Goal: Check status: Check status

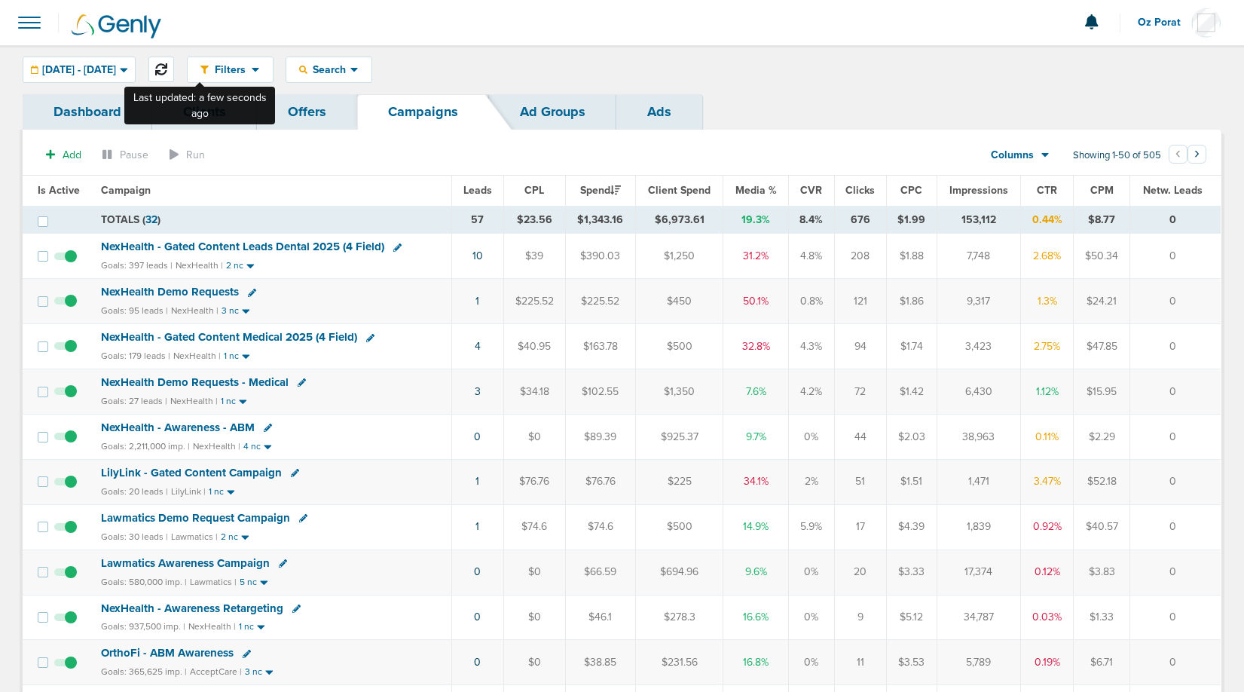
click at [167, 73] on icon at bounding box center [161, 69] width 12 height 12
click at [482, 187] on span "Leads" at bounding box center [478, 190] width 29 height 13
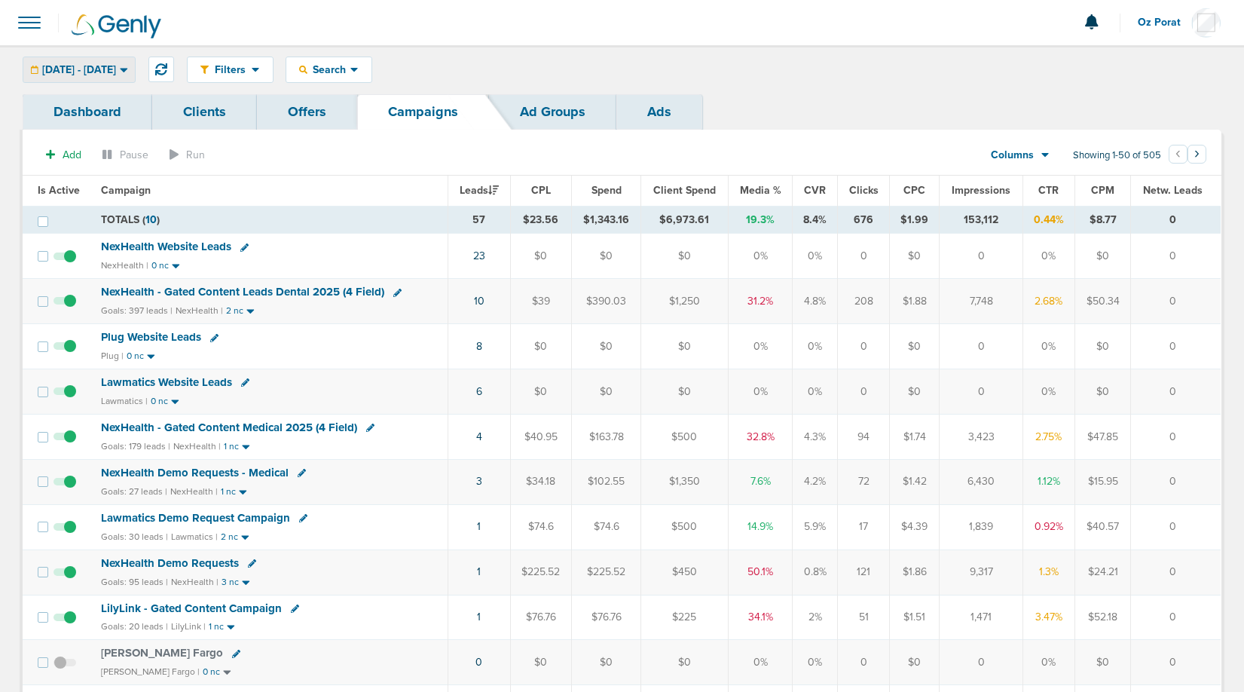
click at [116, 70] on span "[DATE] - [DATE]" at bounding box center [79, 70] width 74 height 11
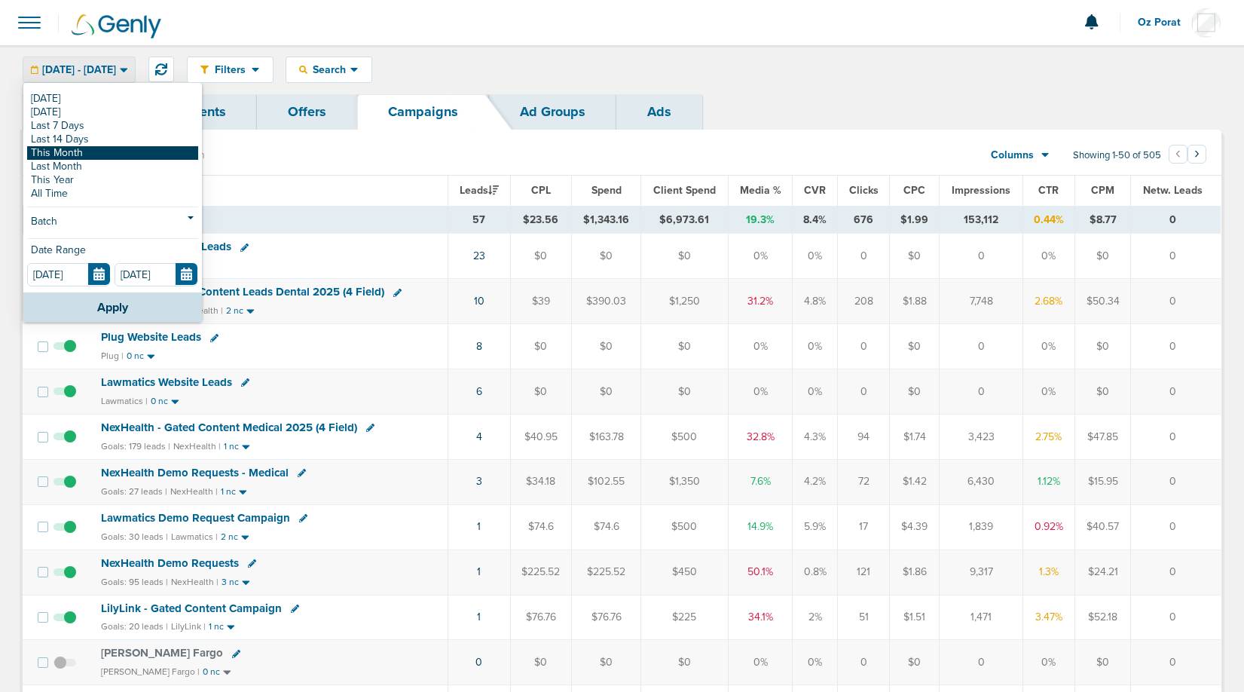
click at [102, 151] on link "This Month" at bounding box center [112, 153] width 171 height 14
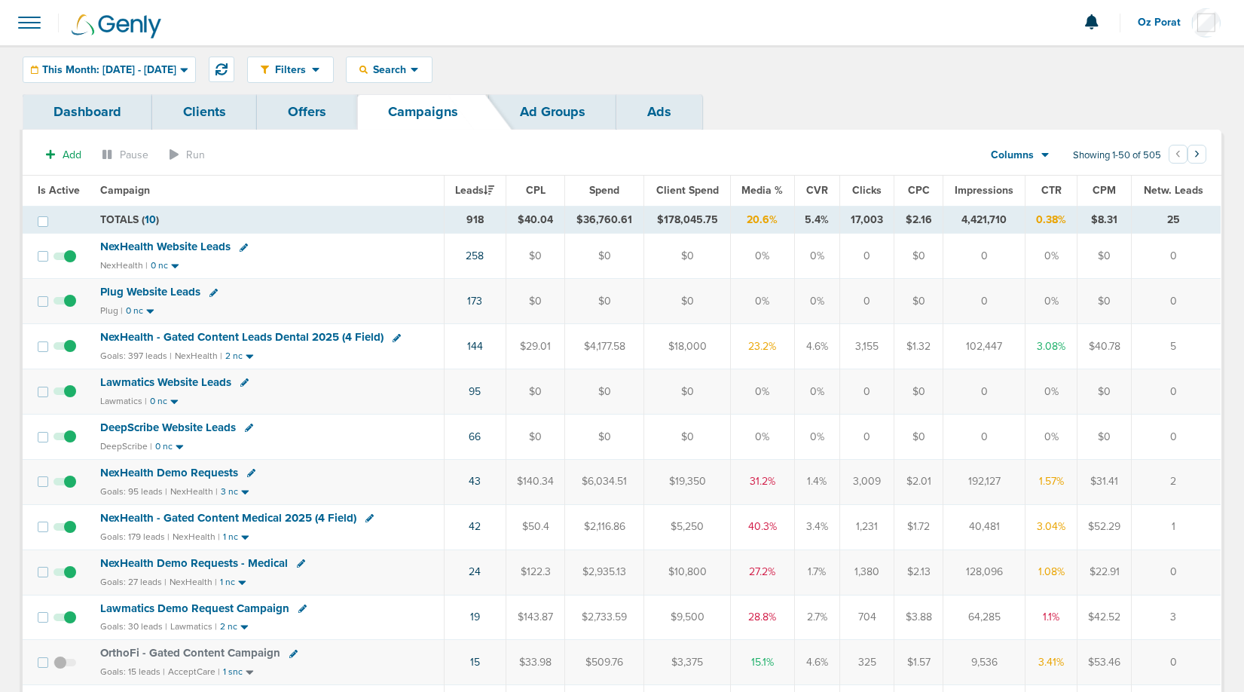
click at [1039, 150] on div "Columns" at bounding box center [1012, 155] width 66 height 15
click at [1027, 198] on link "Sales Performance" at bounding box center [1054, 200] width 151 height 19
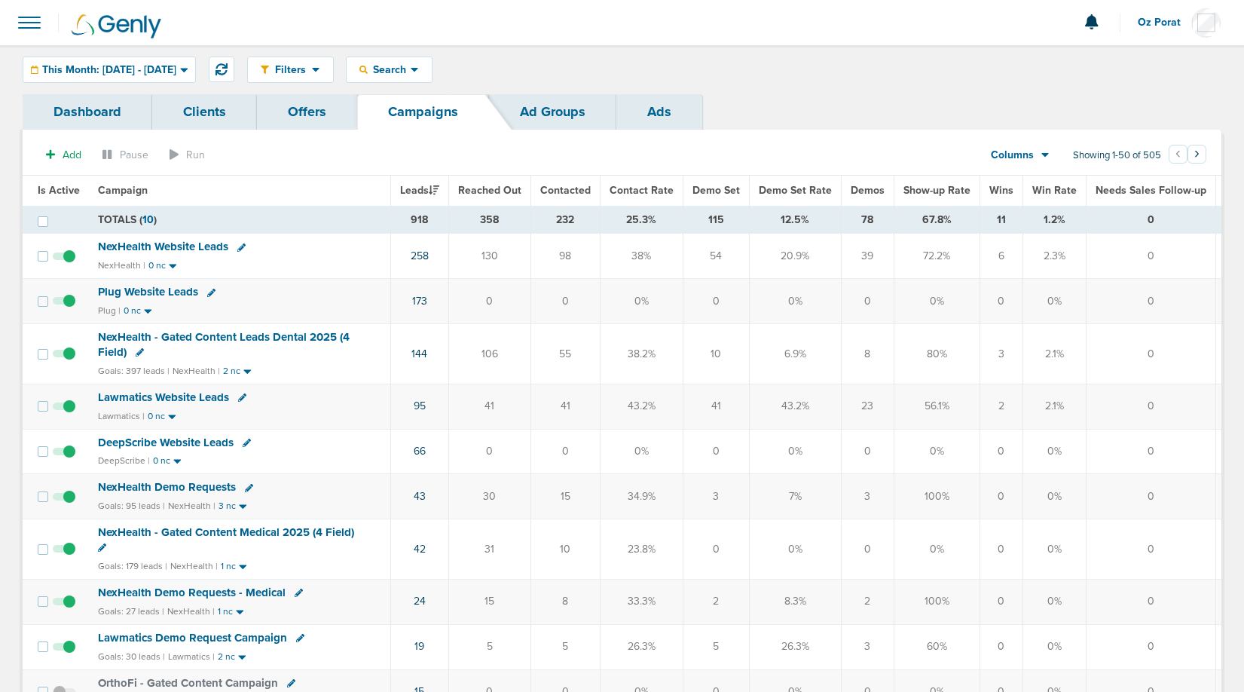
click at [864, 188] on span "Demos" at bounding box center [868, 190] width 34 height 13
